Goal: Navigation & Orientation: Find specific page/section

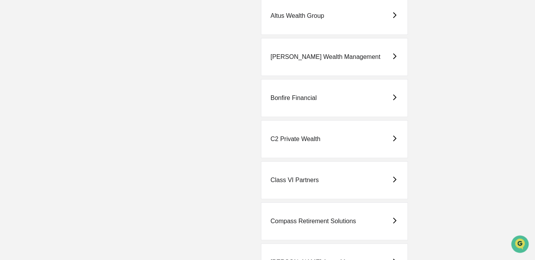
scroll to position [211, 0]
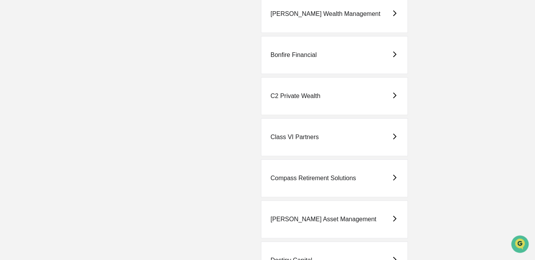
click at [330, 180] on div "Compass Retirement Solutions" at bounding box center [314, 178] width 86 height 7
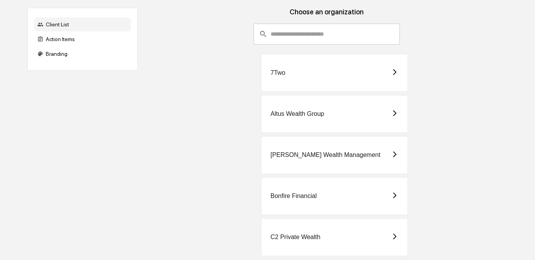
scroll to position [70, 0]
click at [325, 191] on div "Bonfire Financial" at bounding box center [334, 196] width 147 height 38
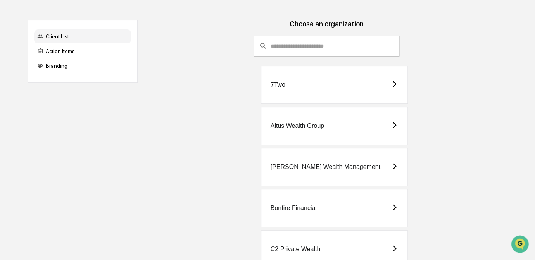
scroll to position [70, 0]
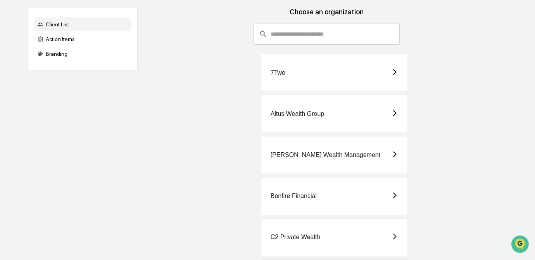
click at [342, 161] on div "[PERSON_NAME] Wealth Management" at bounding box center [334, 155] width 147 height 38
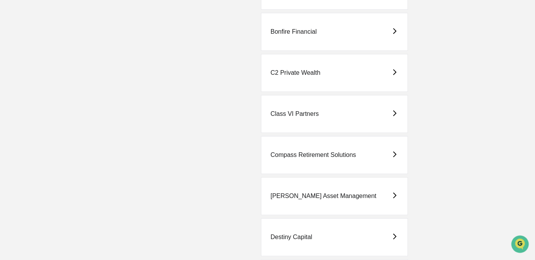
scroll to position [247, 0]
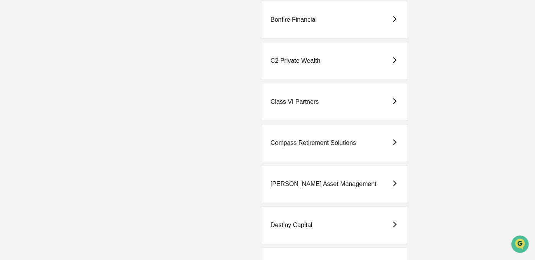
click at [336, 222] on div "Destiny Capital" at bounding box center [334, 225] width 147 height 38
